Goal: Task Accomplishment & Management: Use online tool/utility

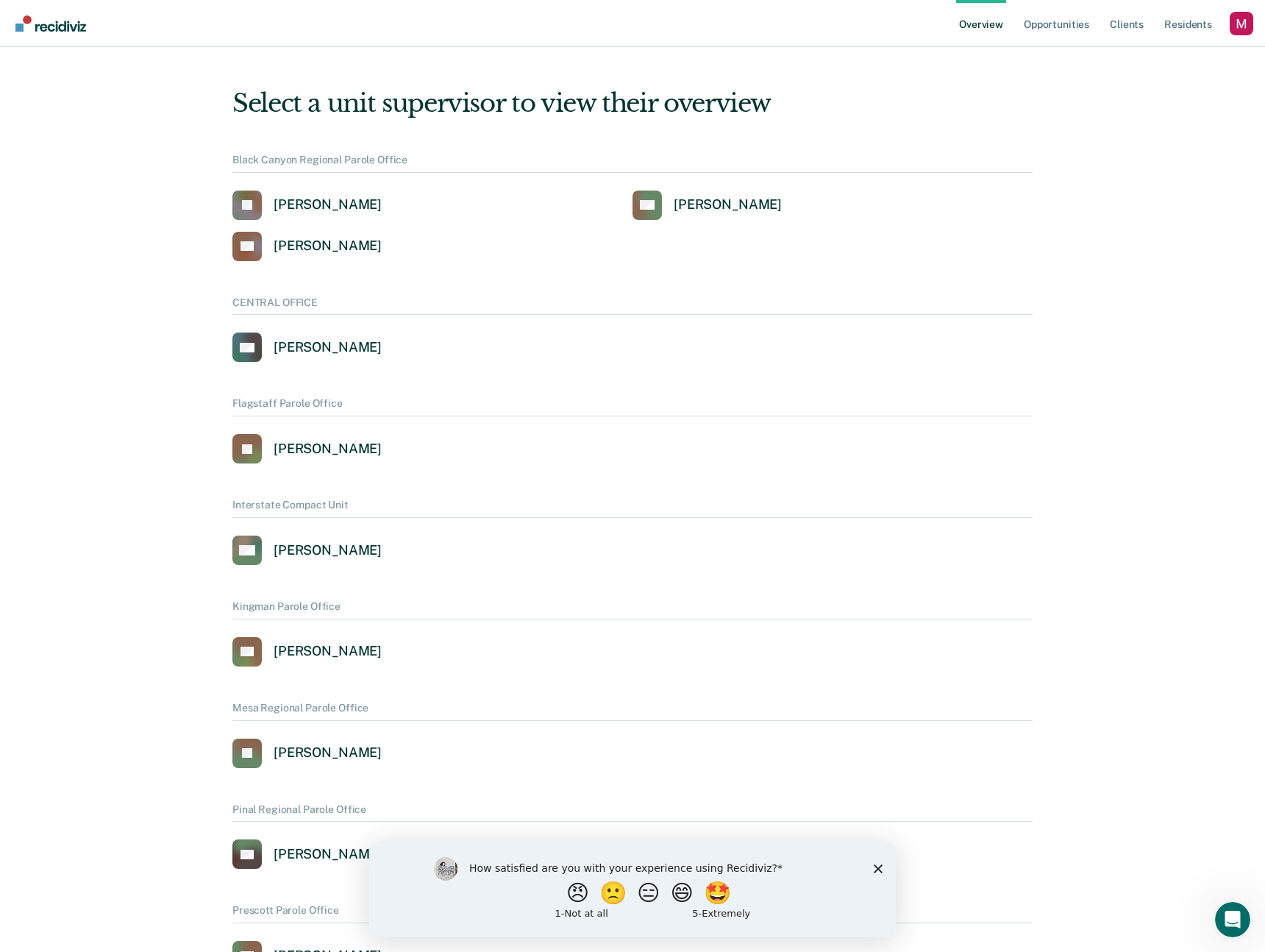
click at [1256, 23] on div "Overview Opportunities Client s Resident s Profile How it works Log Out" at bounding box center [632, 23] width 1265 height 47
click at [1249, 24] on div "Profile dropdown button" at bounding box center [1242, 23] width 23 height 23
click at [1154, 59] on button "Profile" at bounding box center [1182, 68] width 142 height 23
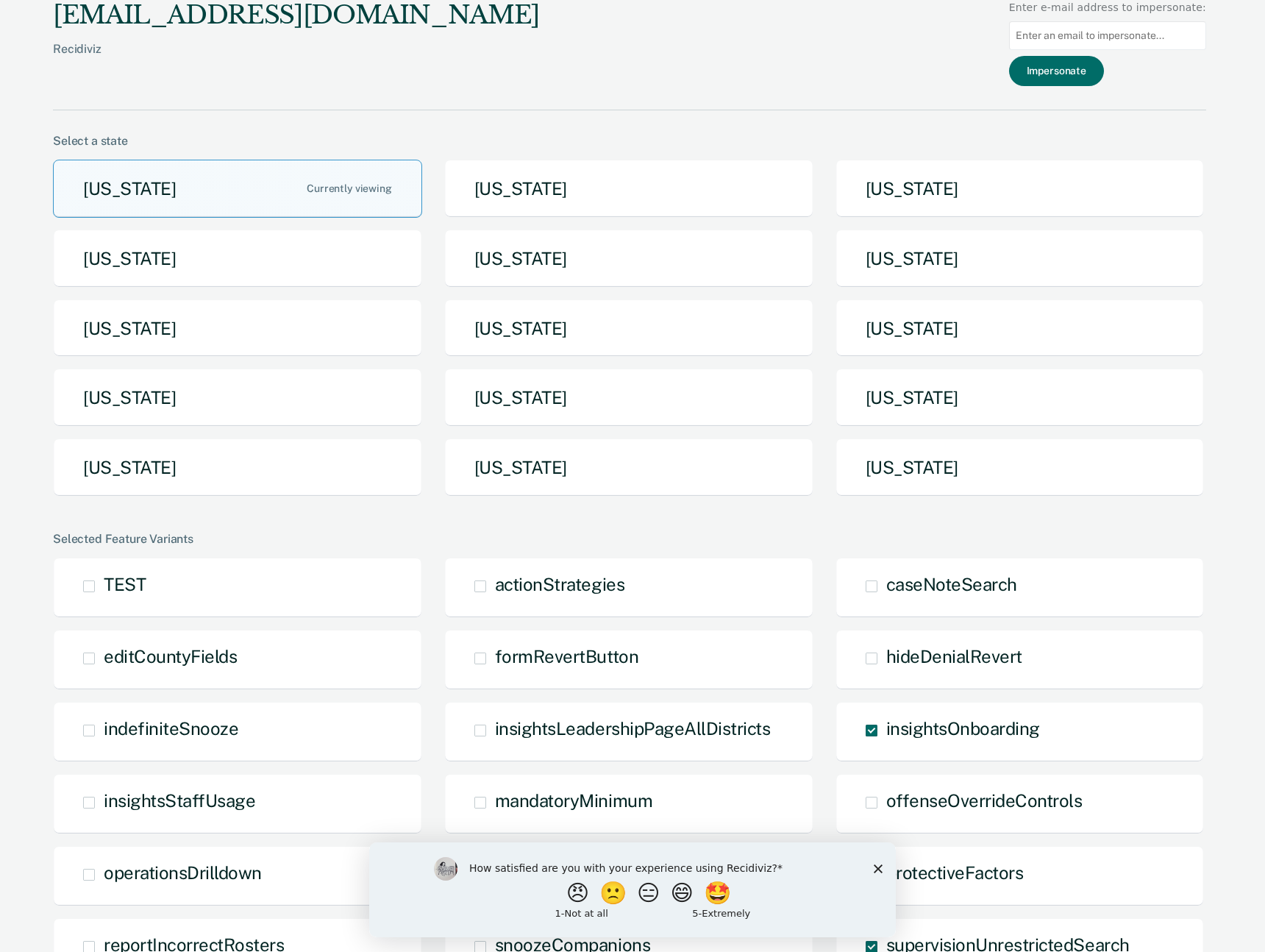
click at [1087, 47] on div at bounding box center [1108, 36] width 197 height 41
click at [1089, 40] on input at bounding box center [1108, 36] width 197 height 29
paste input "[EMAIL_ADDRESS][DOMAIN_NAME]"
type input "[EMAIL_ADDRESS][DOMAIN_NAME]"
click at [1071, 67] on button "Impersonate" at bounding box center [1056, 70] width 95 height 30
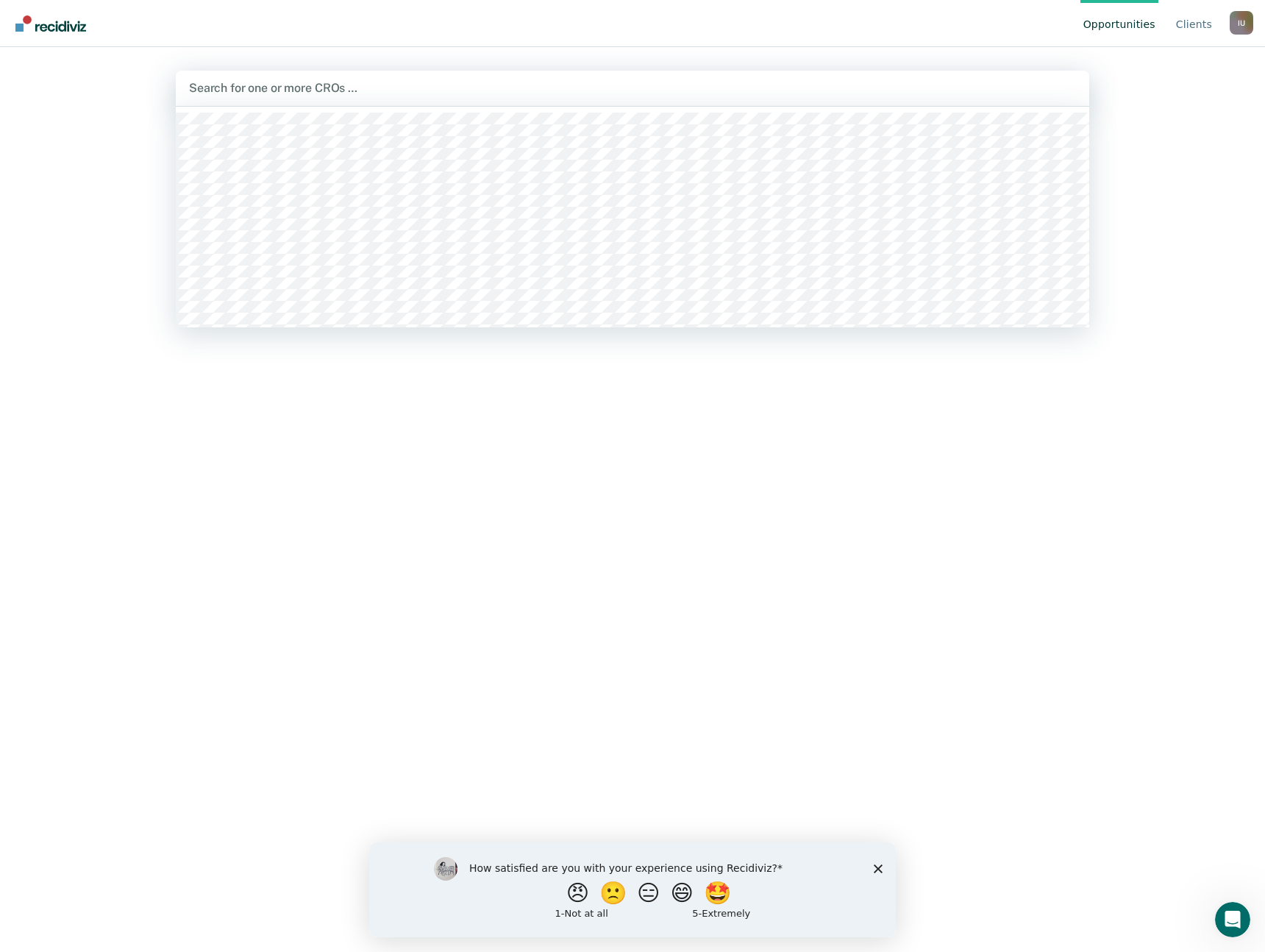
click at [474, 91] on div at bounding box center [632, 88] width 887 height 17
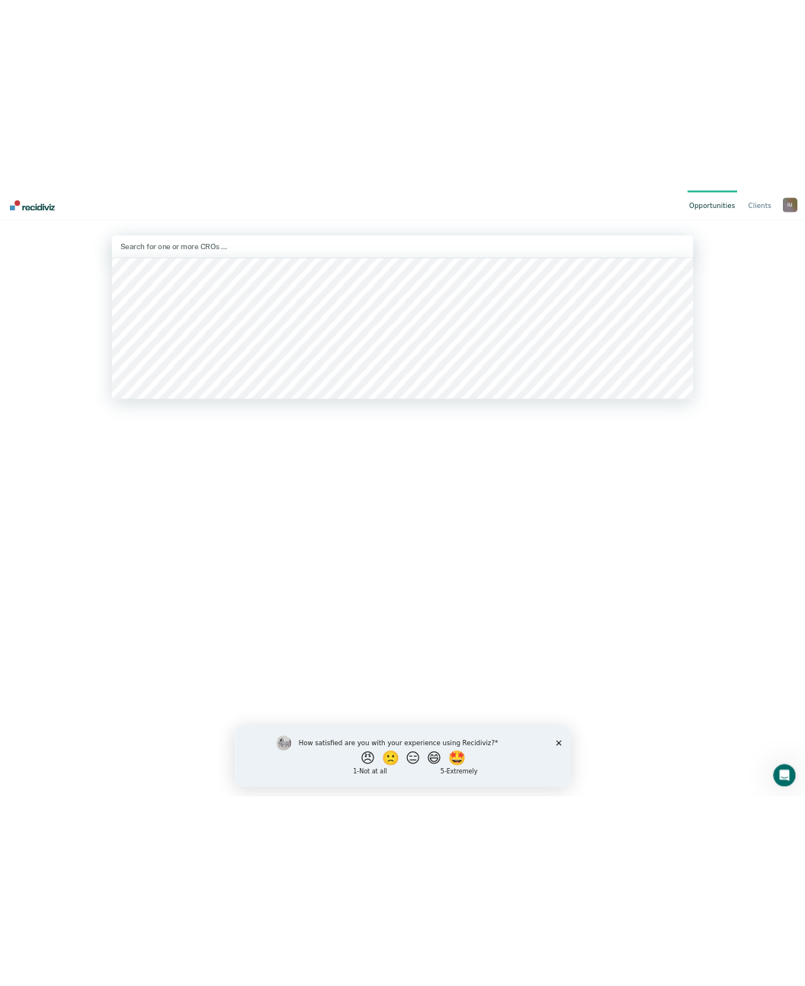
scroll to position [1931, 0]
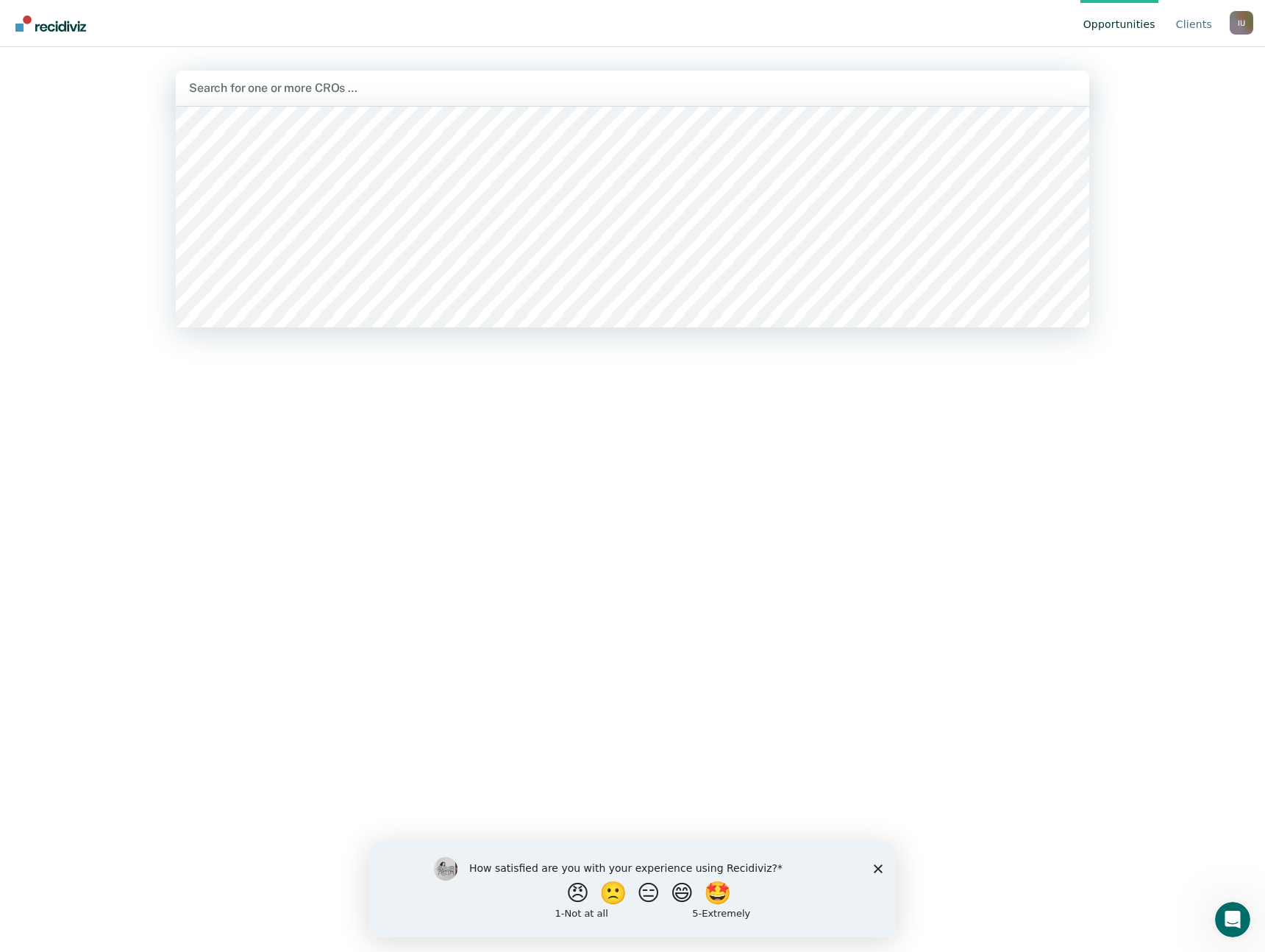
click at [178, 493] on div "Hi, Impersonated User. Search for CROS above to review and refer eligible clien…" at bounding box center [632, 578] width 914 height 787
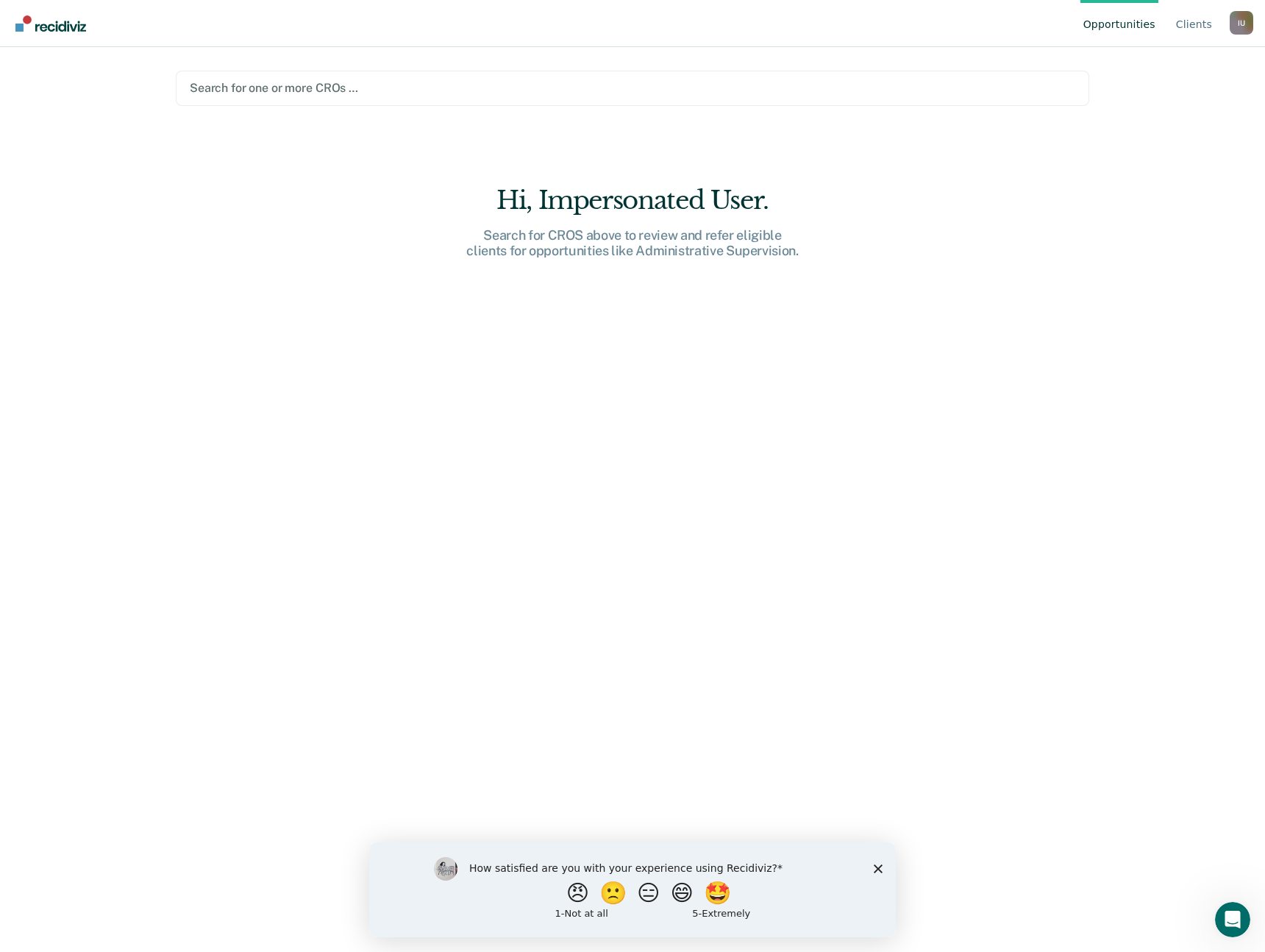
click at [1000, 333] on div "Hi, Impersonated User. Search for CROS above to review and refer eligible clien…" at bounding box center [632, 578] width 914 height 787
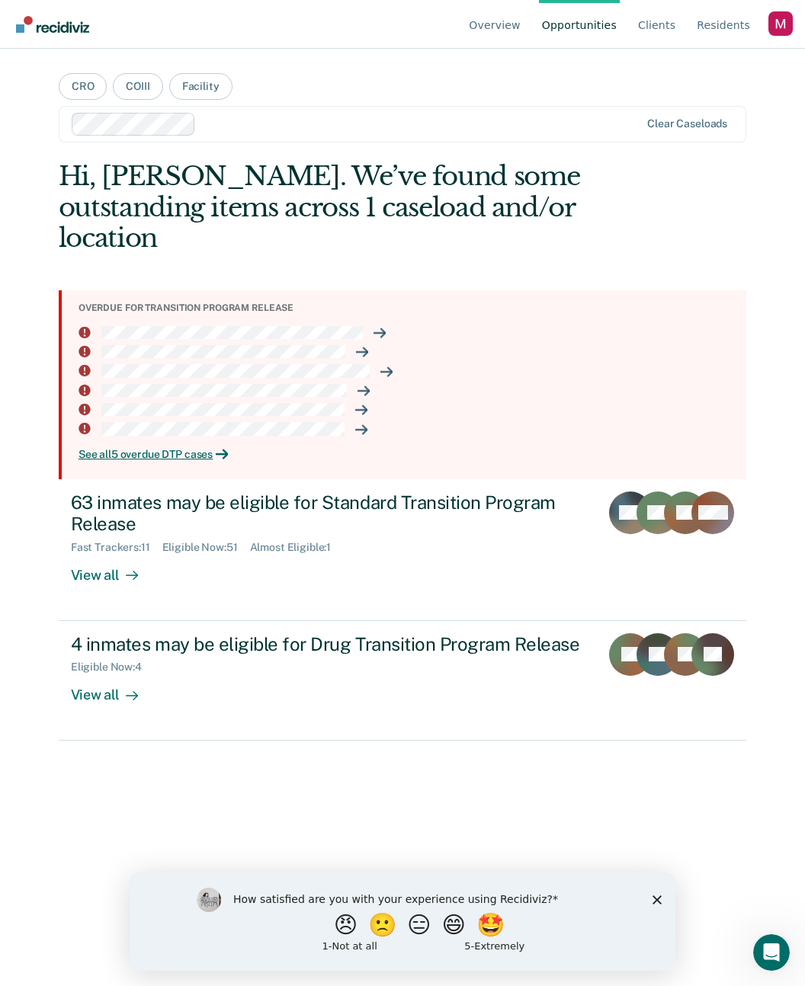
click at [779, 27] on div "Profile dropdown button" at bounding box center [780, 23] width 24 height 24
click at [683, 69] on link "Profile" at bounding box center [719, 71] width 98 height 13
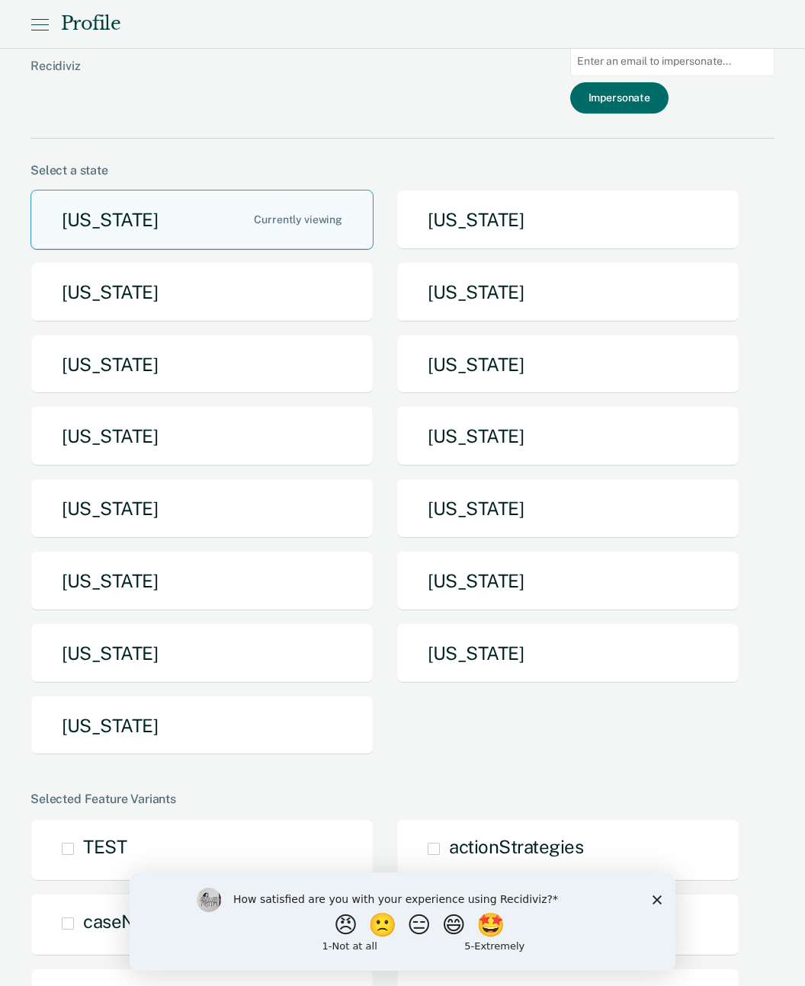
click at [705, 66] on input at bounding box center [672, 61] width 204 height 30
paste input "[EMAIL_ADDRESS][DOMAIN_NAME]"
type input "[EMAIL_ADDRESS][DOMAIN_NAME]"
click at [666, 102] on button "Impersonate" at bounding box center [619, 97] width 98 height 31
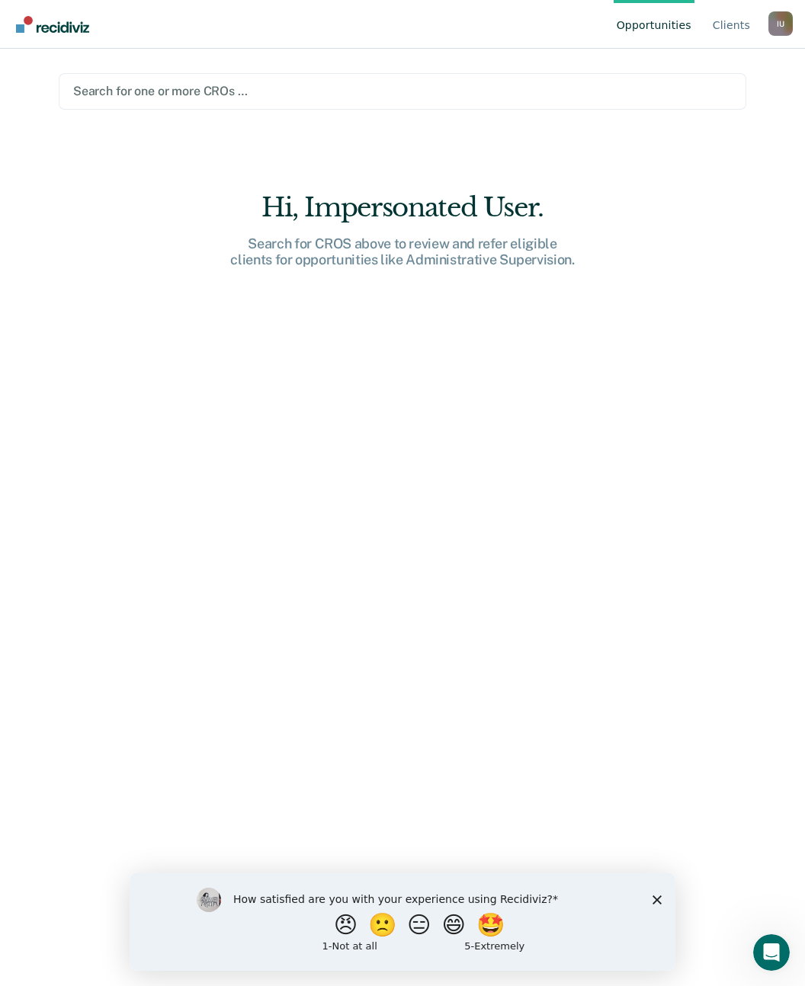
click at [584, 431] on div "Hi, Impersonated User. Search for CROS above to review and refer eligible clien…" at bounding box center [402, 599] width 687 height 815
click at [785, 27] on div "I U" at bounding box center [780, 23] width 24 height 24
click at [680, 68] on link "Profile" at bounding box center [719, 71] width 98 height 13
click at [788, 24] on div "I U" at bounding box center [780, 23] width 24 height 24
click at [683, 72] on link "Profile" at bounding box center [719, 71] width 98 height 13
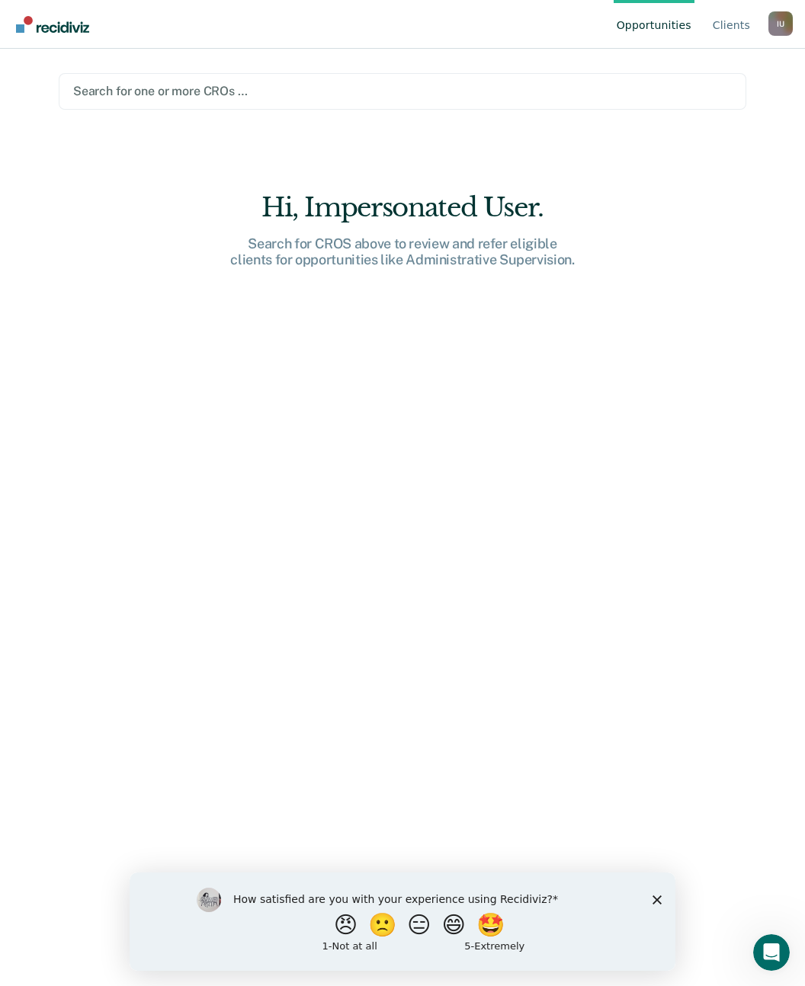
click at [394, 38] on nav "Opportunities Client s Impersonated User I U Profile How it works Log Out" at bounding box center [402, 24] width 780 height 48
